Goal: Information Seeking & Learning: Learn about a topic

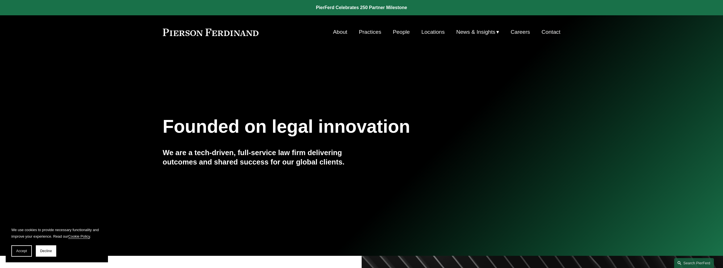
click at [398, 32] on link "People" at bounding box center [401, 32] width 17 height 11
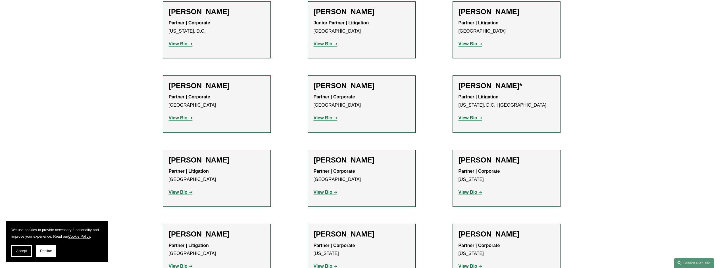
scroll to position [2671, 0]
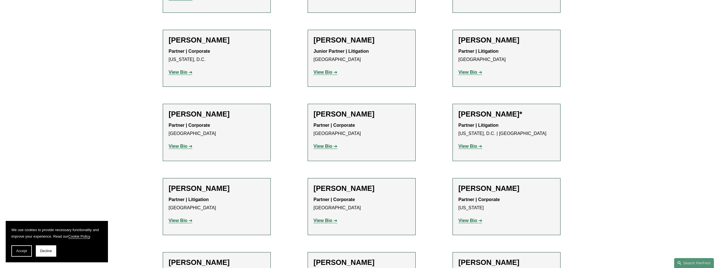
click at [354, 184] on h2 "[PERSON_NAME]" at bounding box center [362, 188] width 96 height 9
click at [324, 218] on strong "View Bio" at bounding box center [323, 220] width 19 height 5
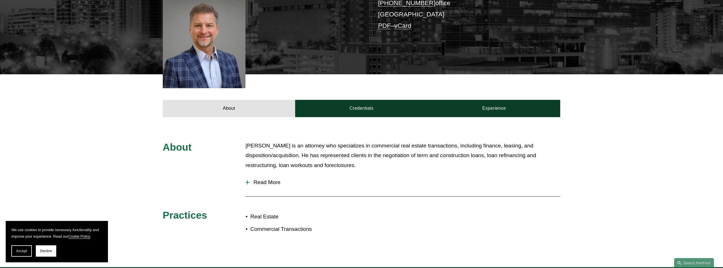
scroll to position [170, 0]
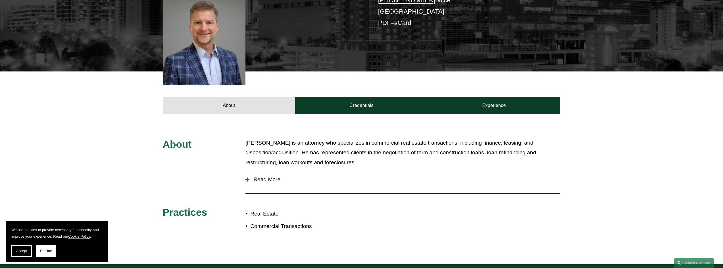
click at [250, 177] on span "Read More" at bounding box center [404, 180] width 311 height 6
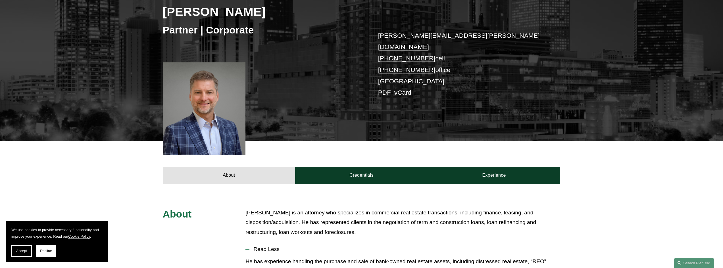
scroll to position [85, 0]
